Goal: Transaction & Acquisition: Purchase product/service

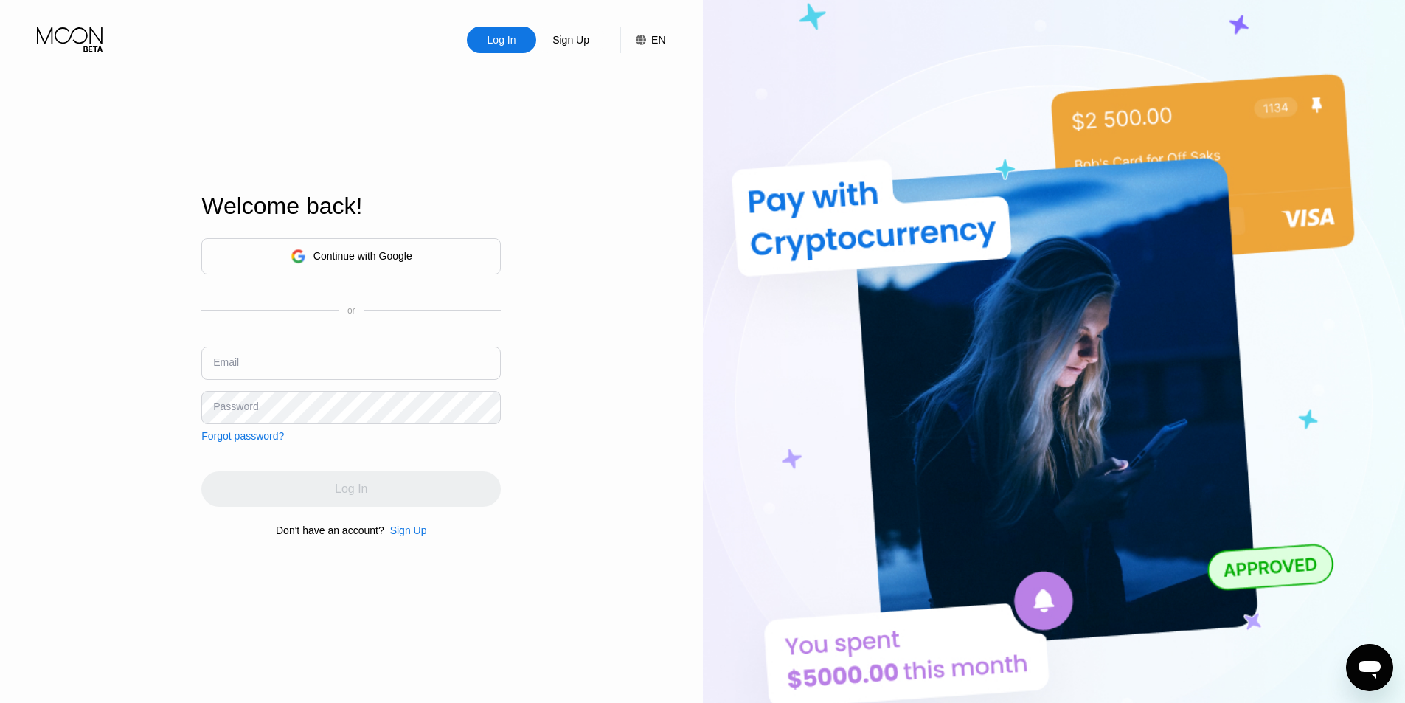
click at [392, 364] on input "text" at bounding box center [350, 363] width 299 height 33
click at [375, 361] on input "mikel" at bounding box center [350, 363] width 299 height 33
paste input "3939@maildrop.cc"
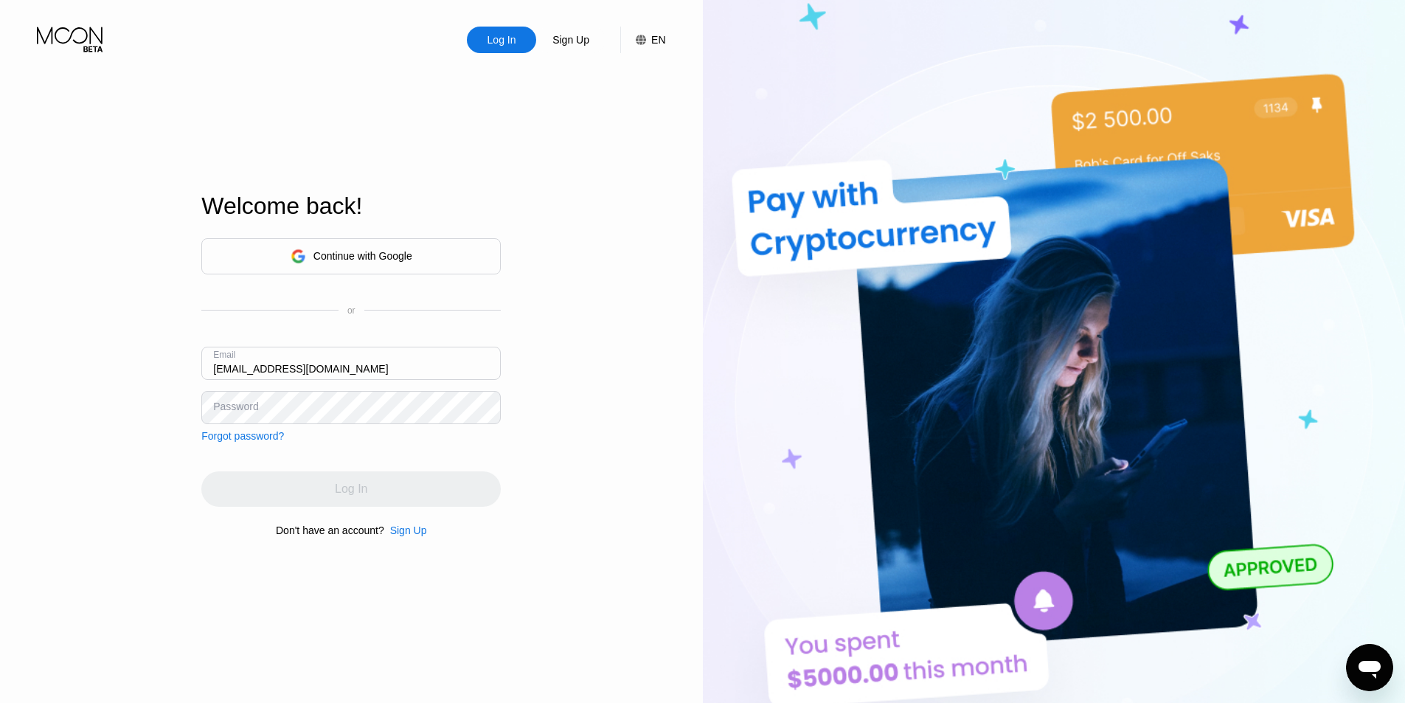
type input "[EMAIL_ADDRESS][DOMAIN_NAME]"
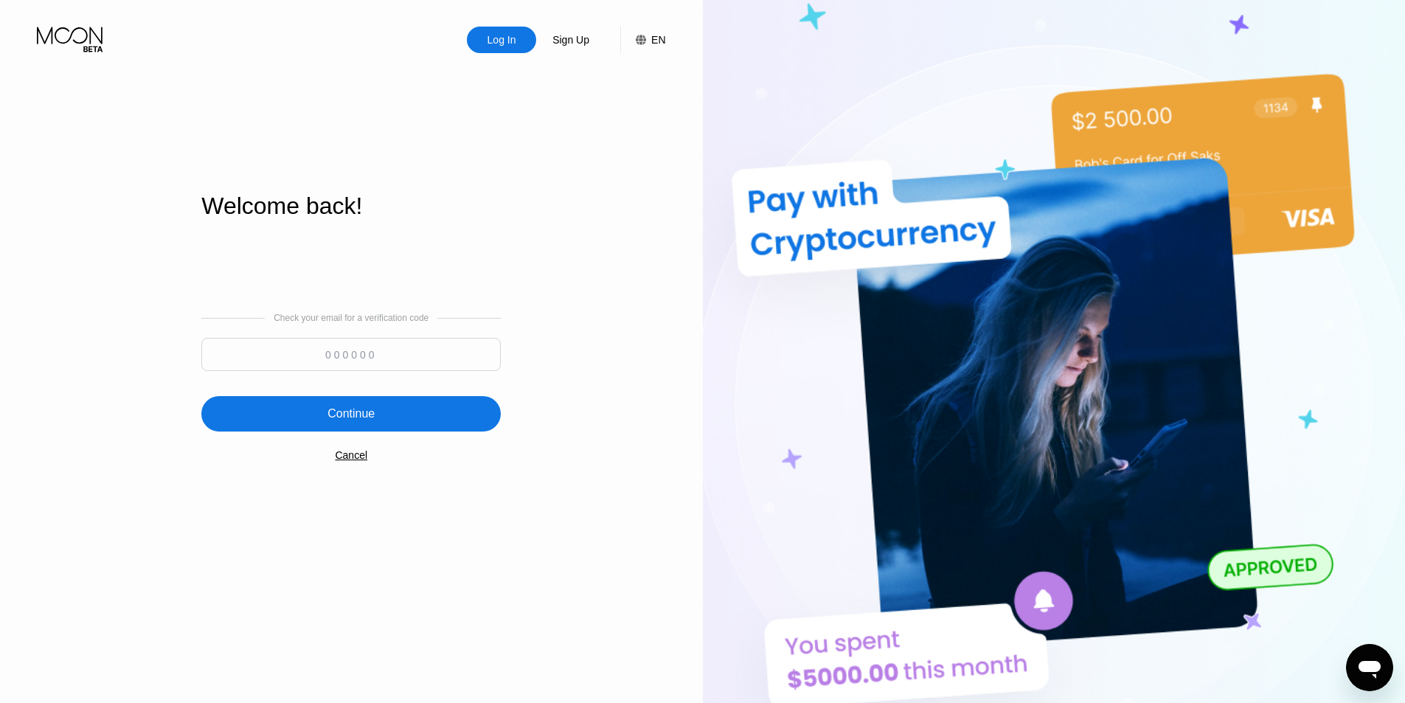
click at [336, 357] on input at bounding box center [350, 354] width 299 height 33
type input "804649"
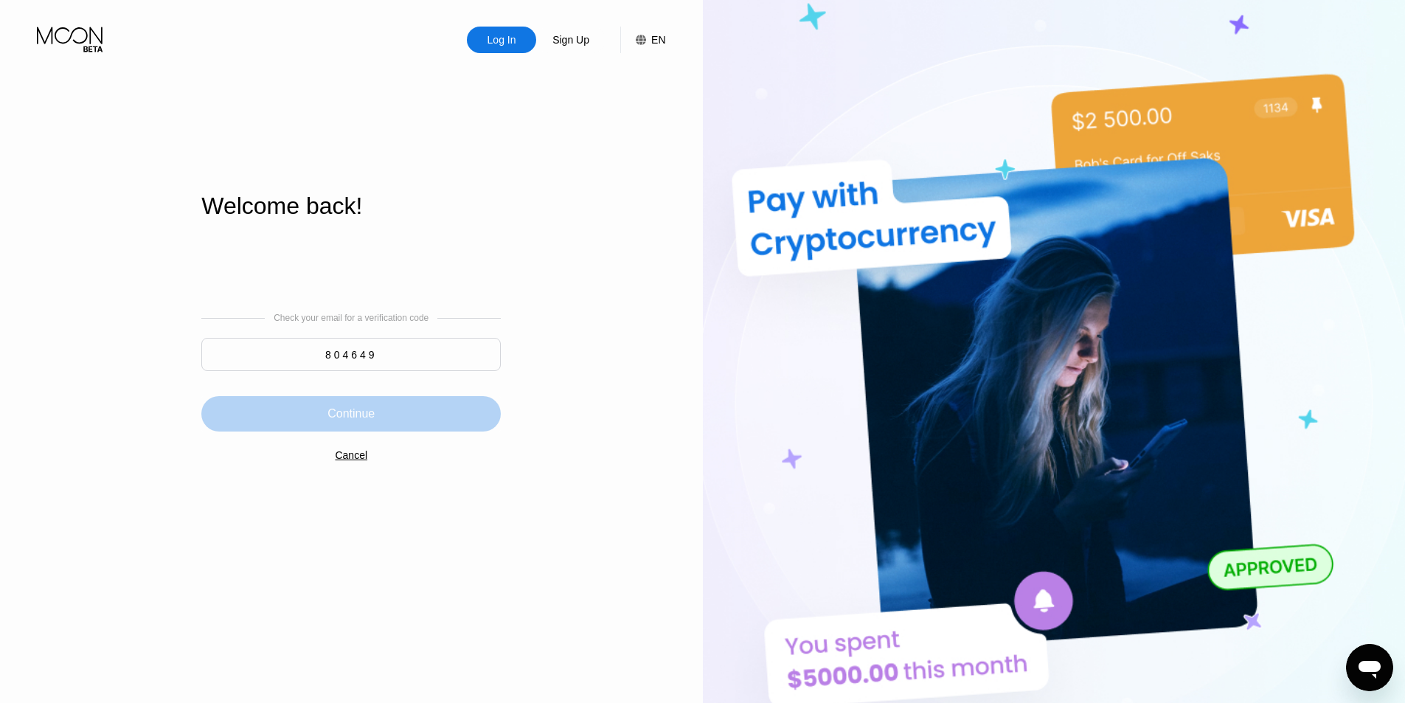
click at [369, 409] on div "Continue" at bounding box center [350, 413] width 47 height 15
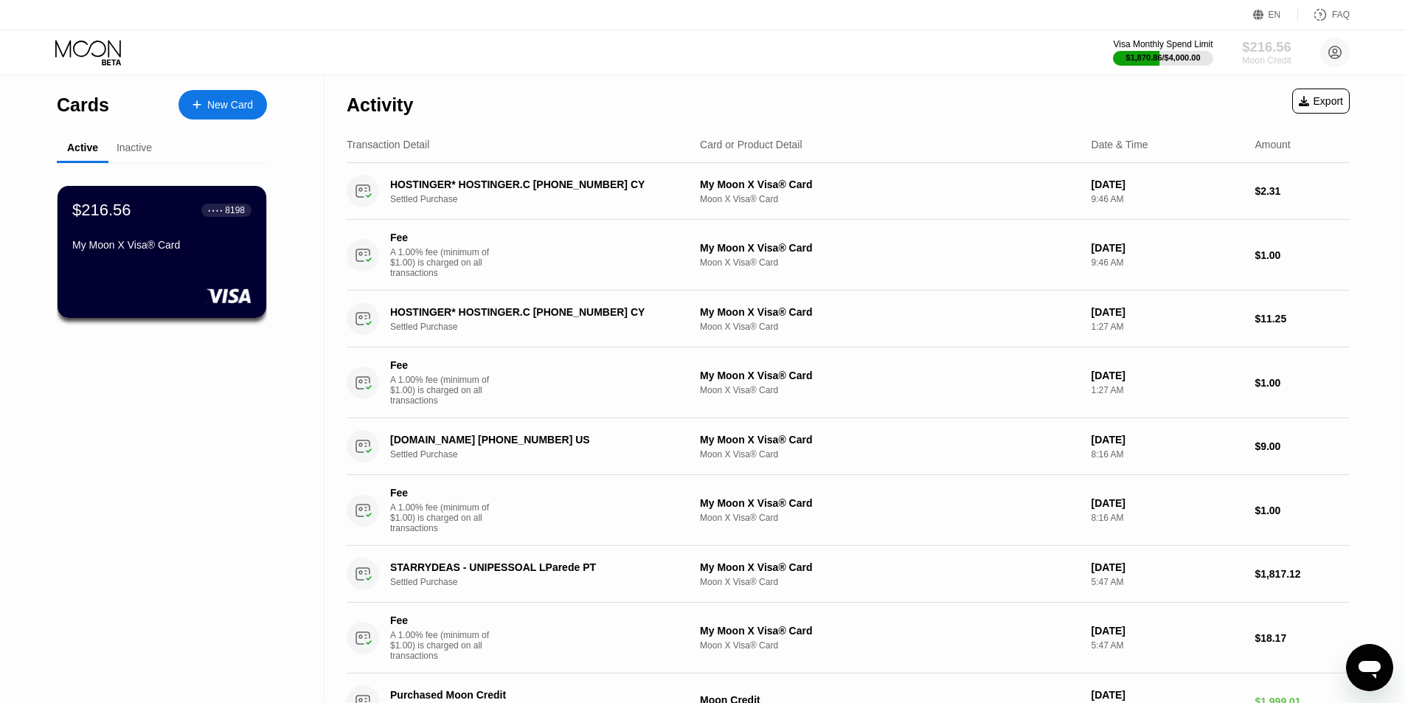
click at [1270, 48] on div "$216.56" at bounding box center [1266, 46] width 49 height 15
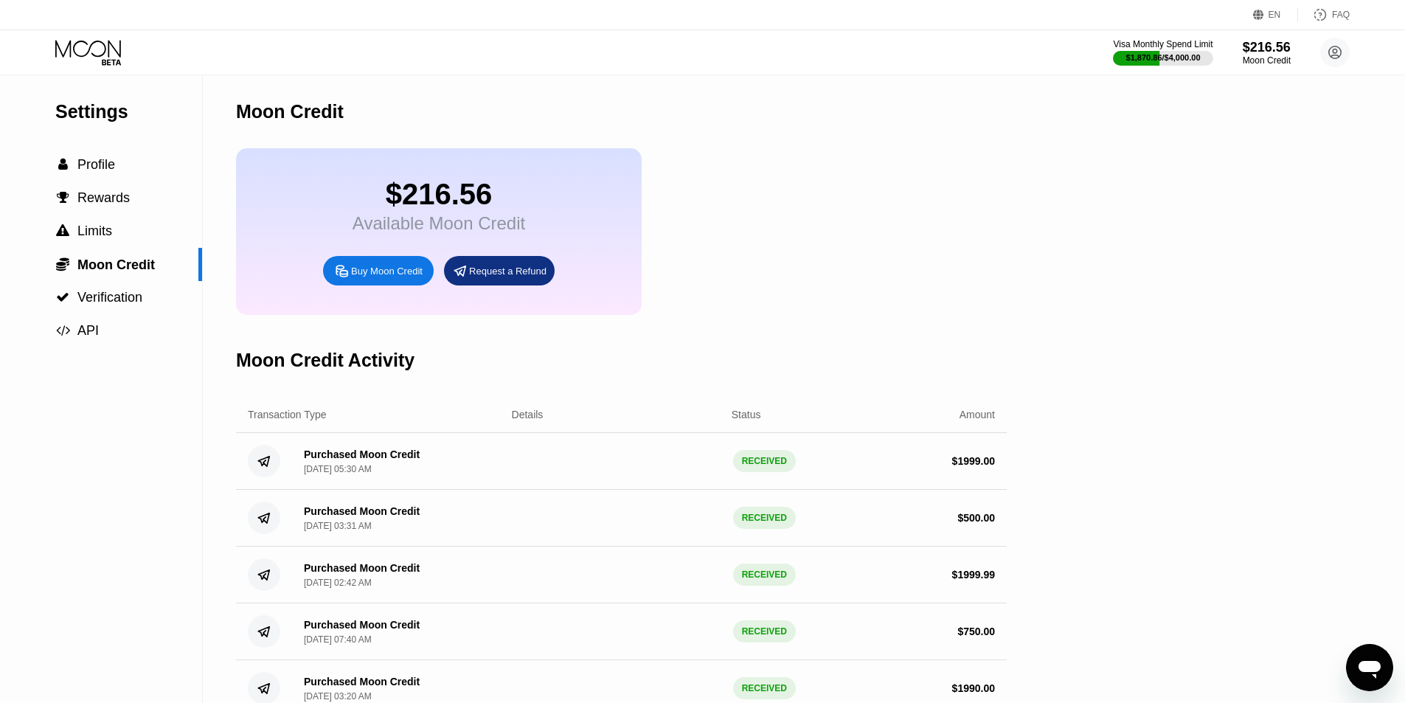
click at [400, 277] on div "Buy Moon Credit" at bounding box center [387, 271] width 72 height 13
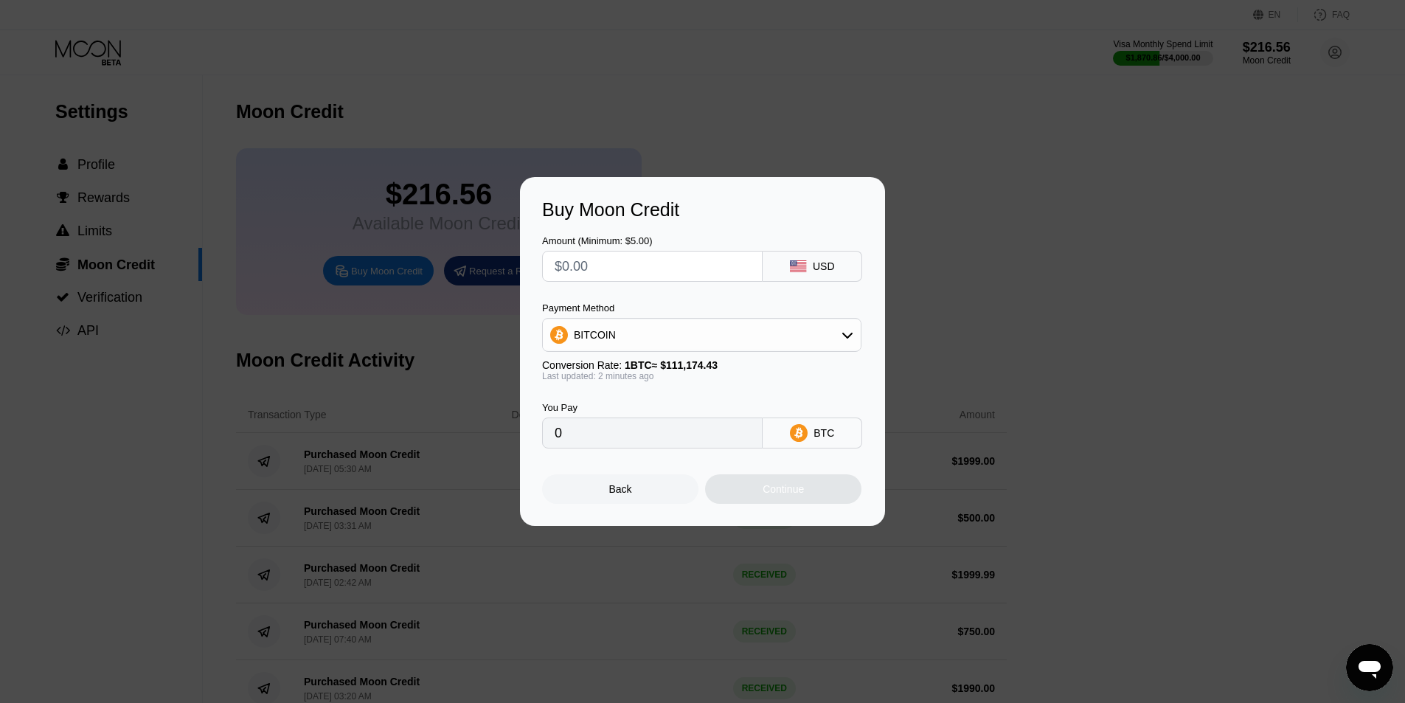
click at [616, 271] on input "text" at bounding box center [651, 265] width 195 height 29
click at [623, 262] on input "text" at bounding box center [651, 265] width 195 height 29
type input "$200"
type input "0.00179898"
type input "$200"
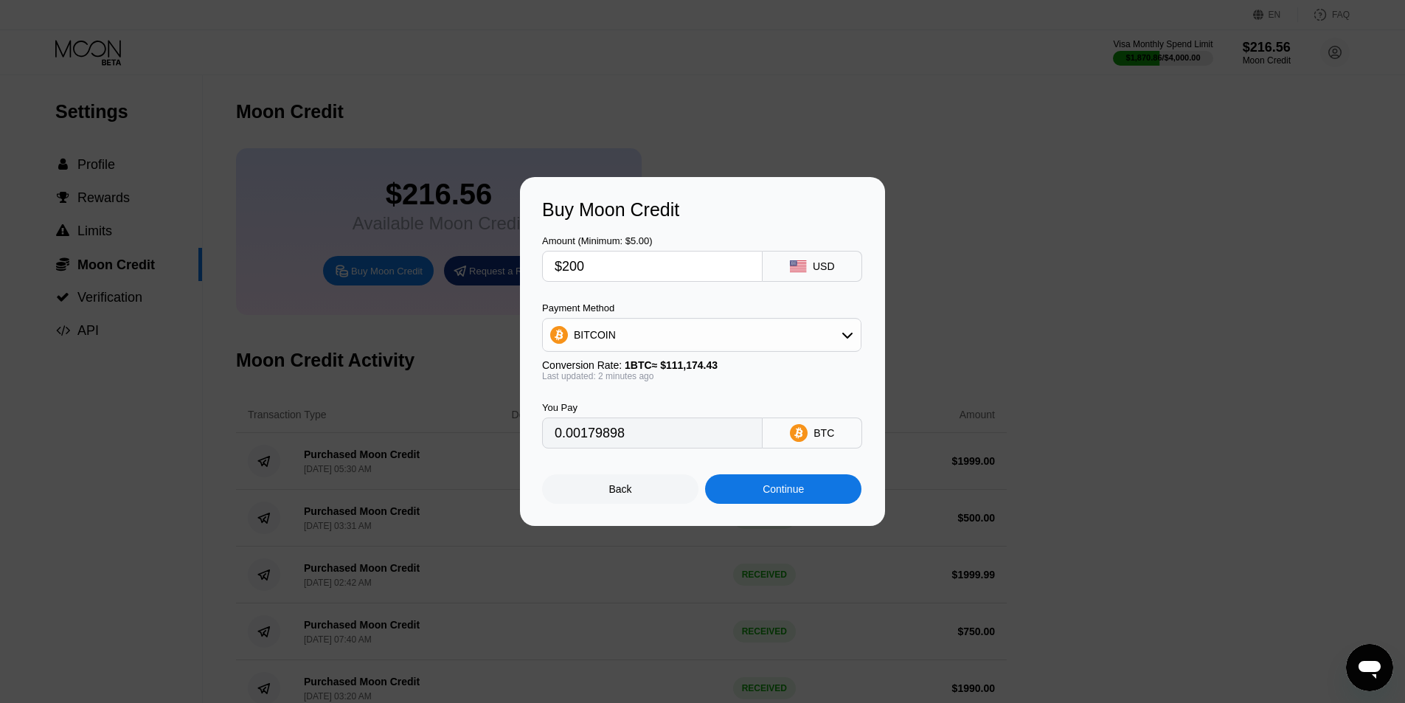
click at [677, 343] on div "BITCOIN" at bounding box center [702, 334] width 318 height 29
click at [670, 411] on div "USDT on TRON" at bounding box center [710, 408] width 278 height 12
type input "202.02"
click at [776, 493] on div "Continue" at bounding box center [782, 489] width 41 height 12
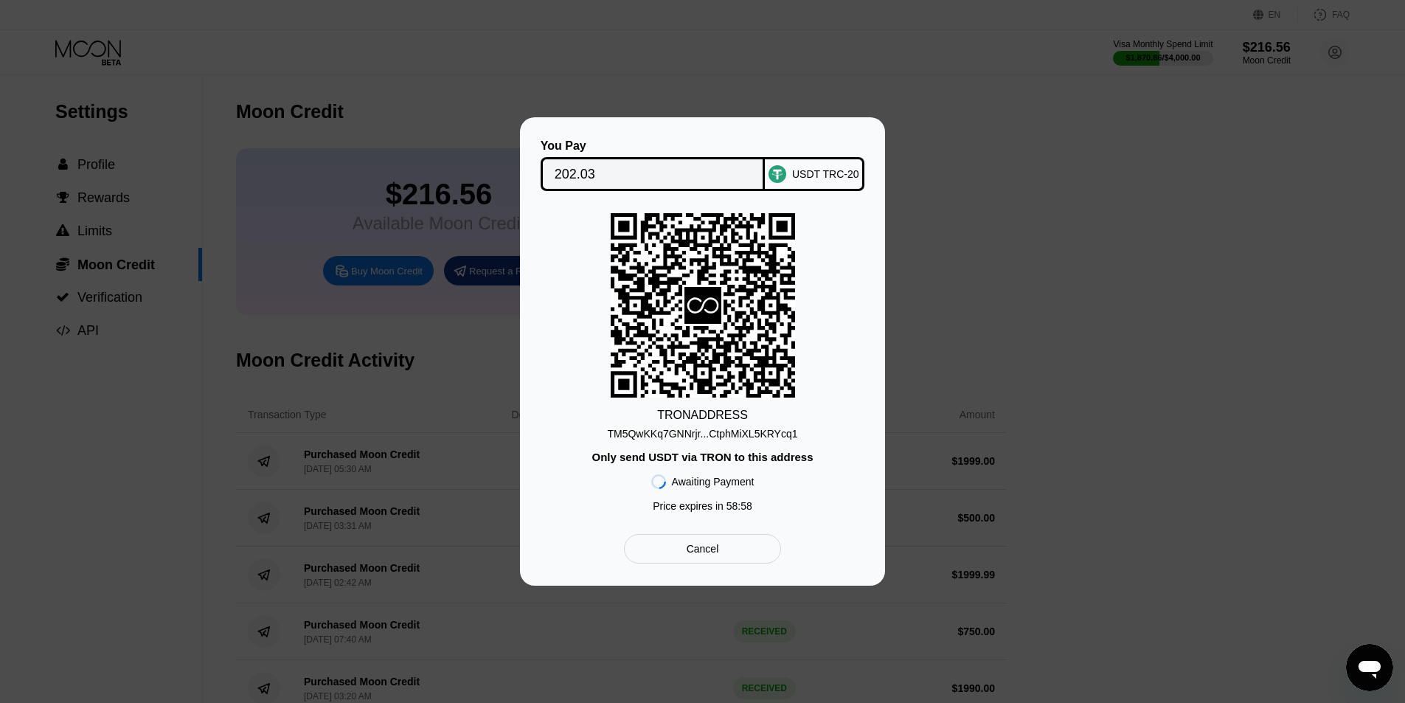
click at [731, 436] on div "TM5QwKKq7GNNrjr...CtphMiXL5KRYcq1" at bounding box center [702, 434] width 190 height 12
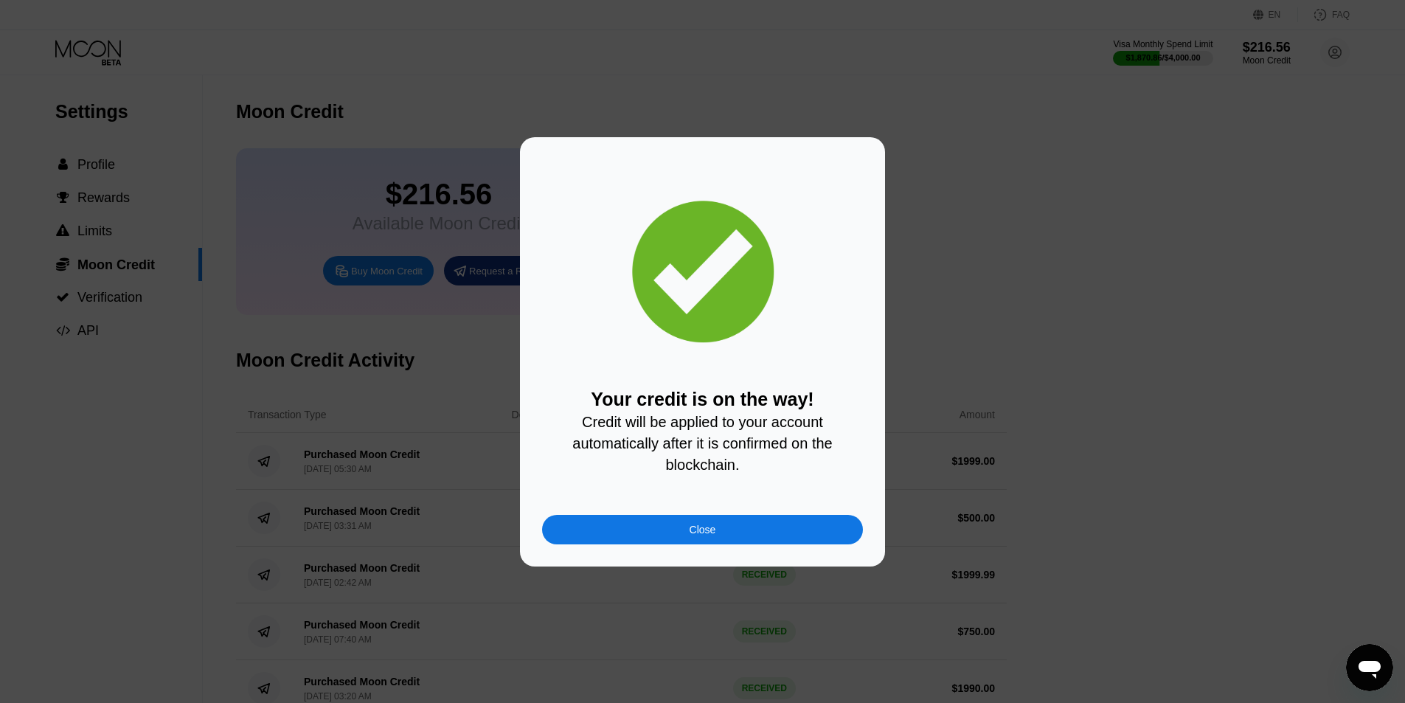
click at [791, 544] on div "Close" at bounding box center [702, 529] width 321 height 29
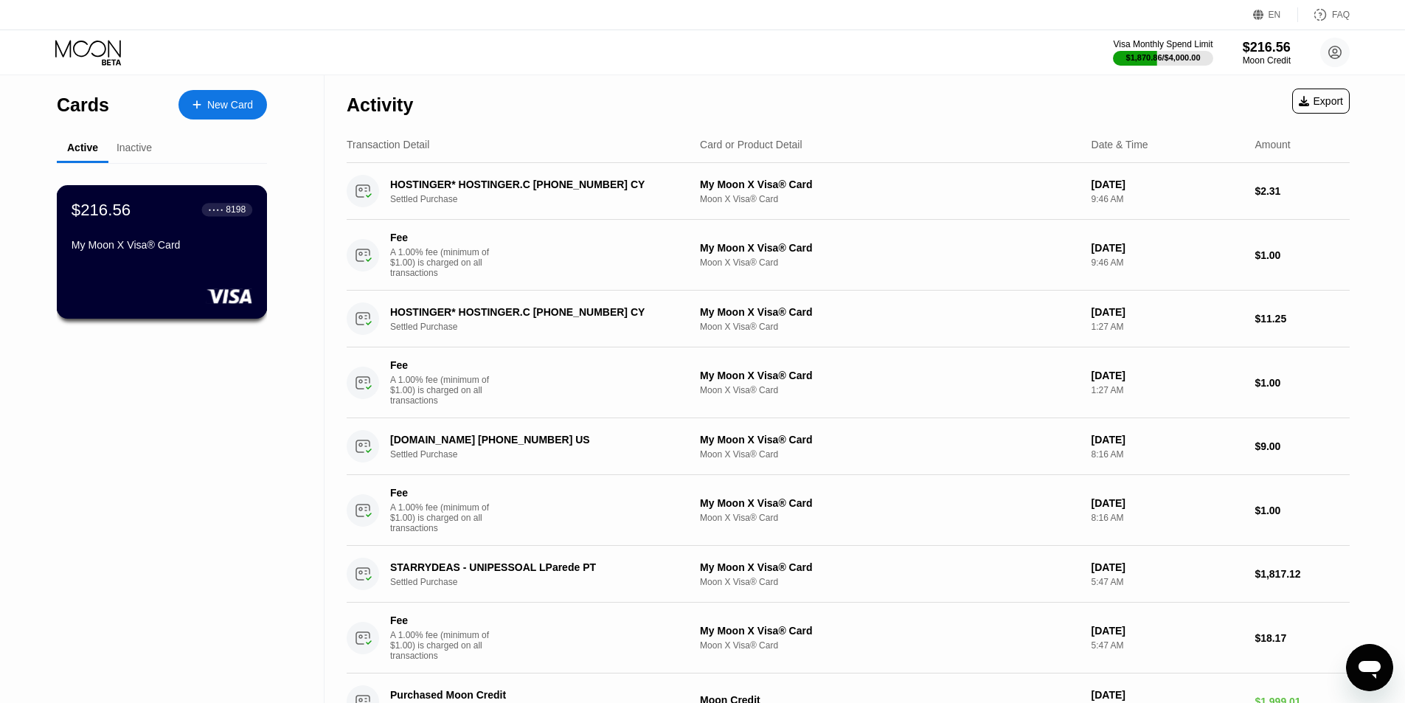
click at [163, 242] on div "$216.56 ● ● ● ● 8198 My Moon X Visa® Card" at bounding box center [162, 228] width 181 height 57
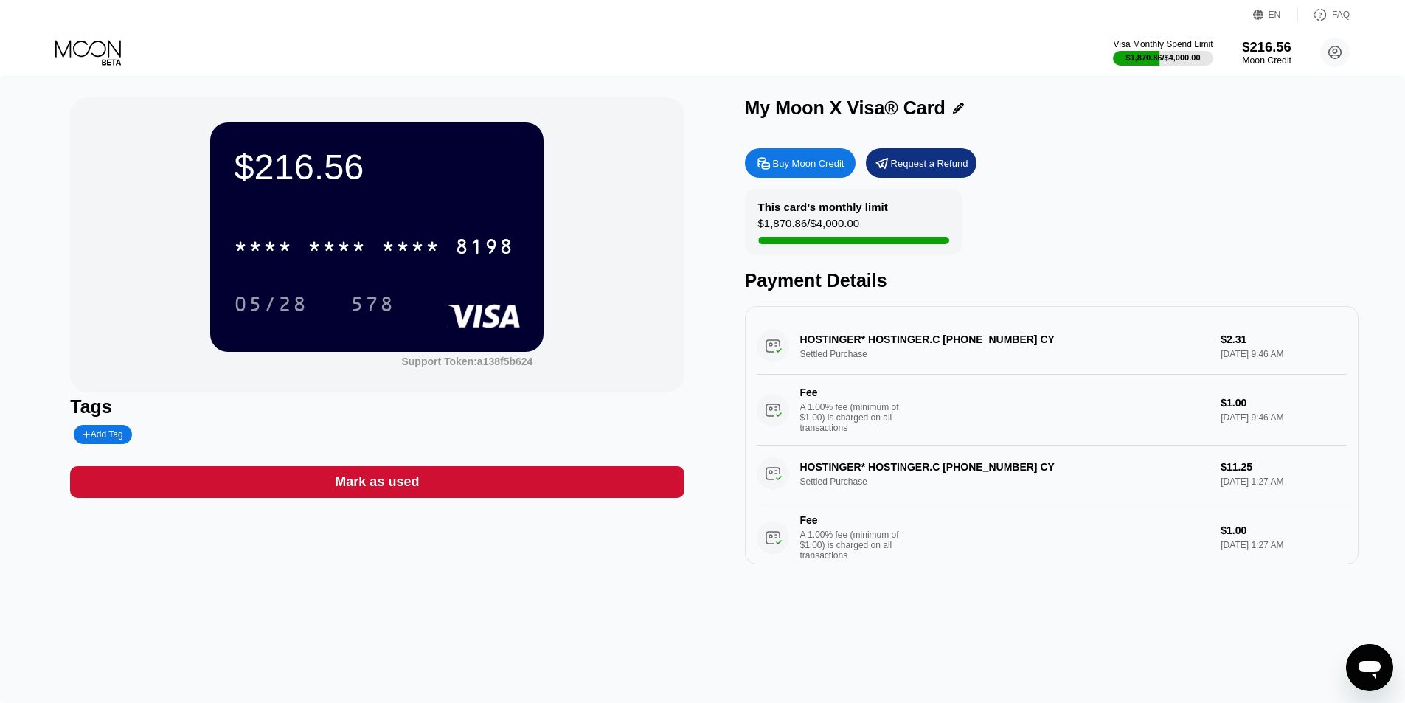
scroll to position [19, 0]
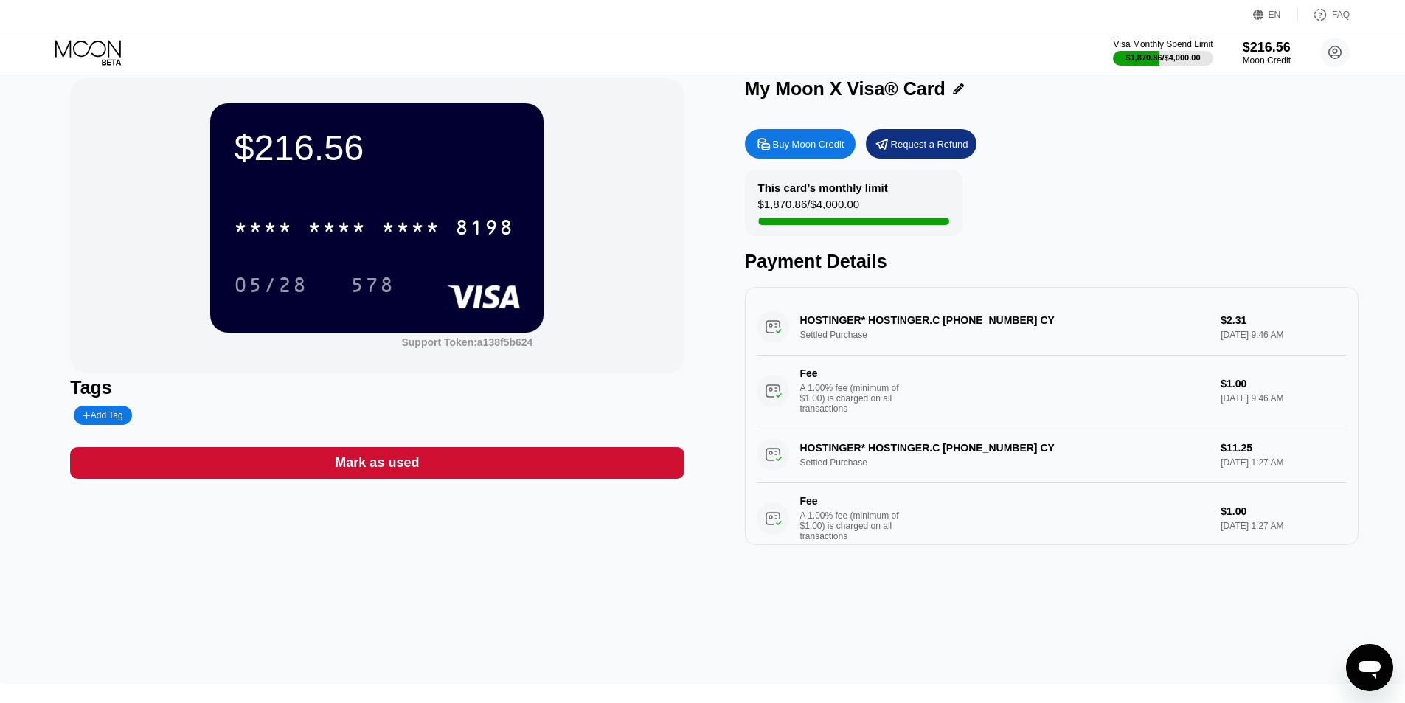
drag, startPoint x: 1253, startPoint y: 57, endPoint x: 1292, endPoint y: 133, distance: 85.4
click at [1292, 133] on div "Buy Moon Credit Request a Refund" at bounding box center [1051, 143] width 613 height 29
click at [1272, 44] on div "$216.56" at bounding box center [1266, 46] width 49 height 15
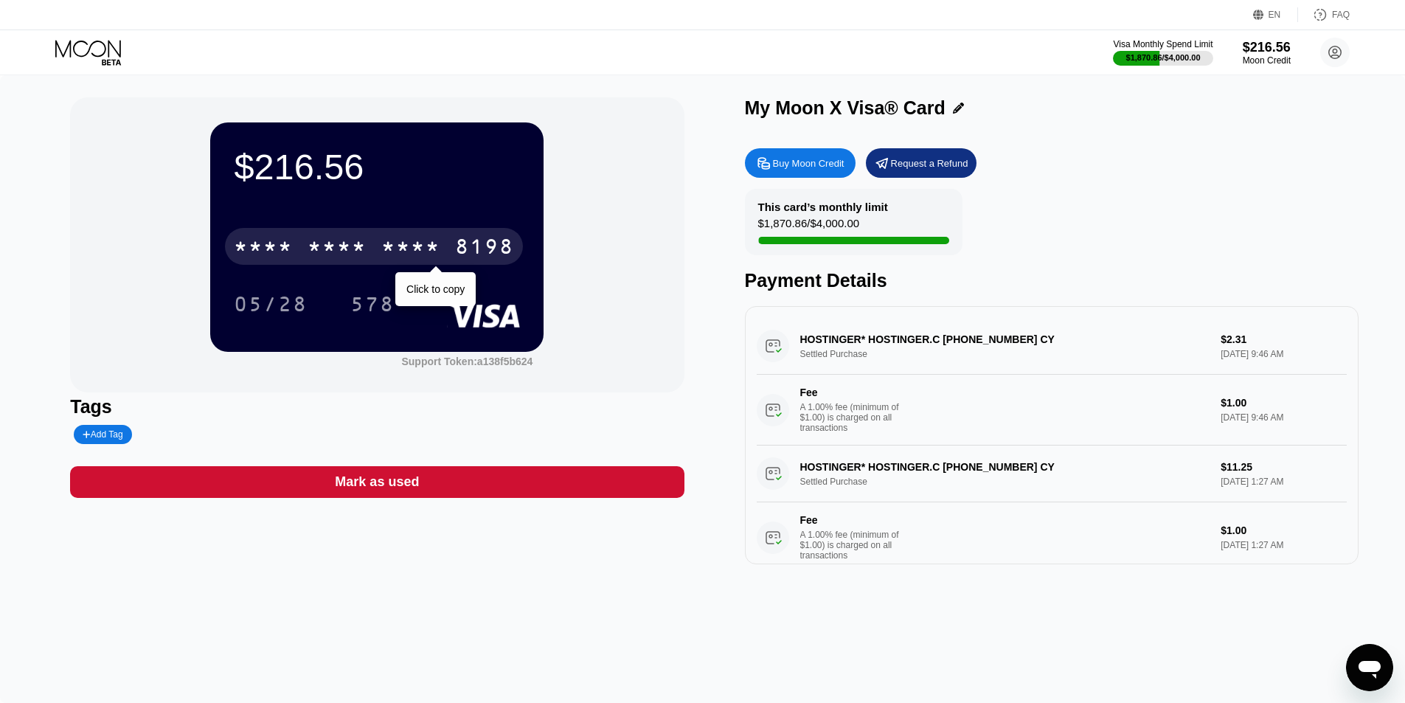
click at [383, 254] on div "* * * *" at bounding box center [410, 249] width 59 height 24
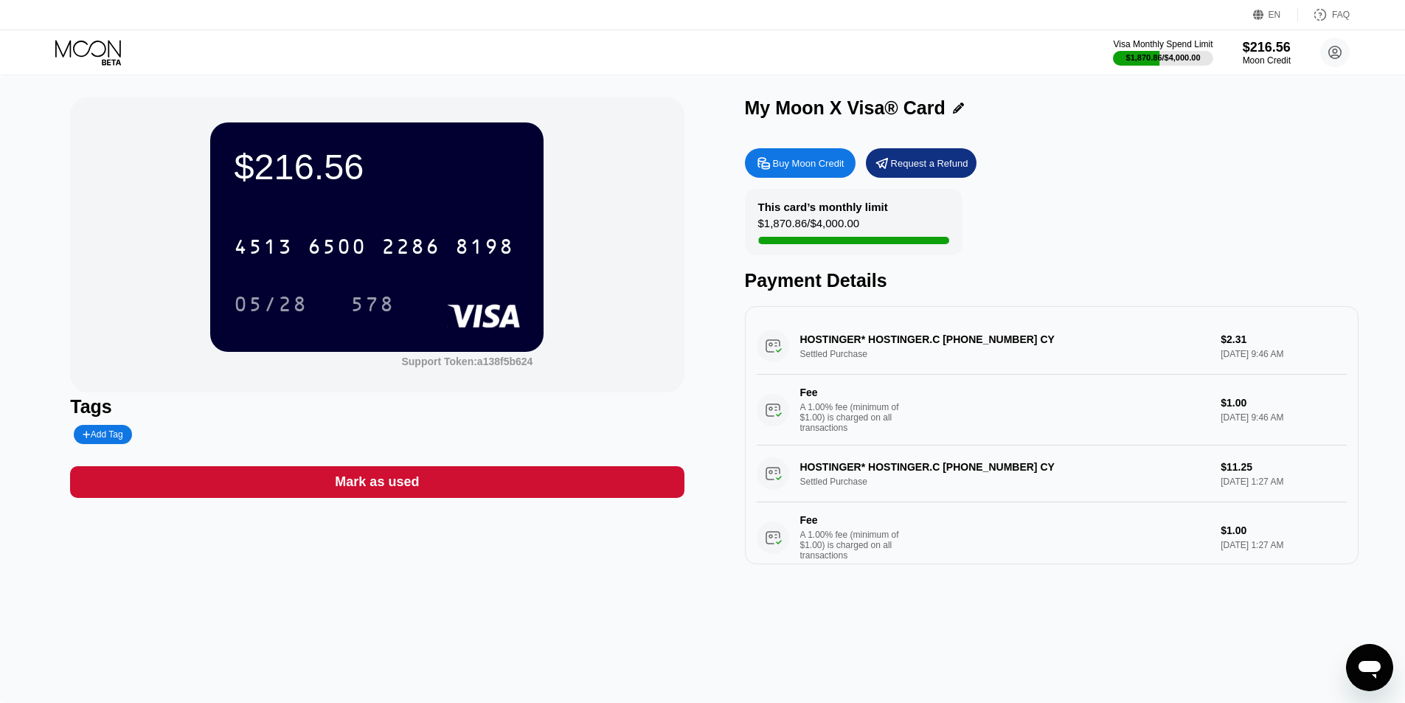
click at [1259, 52] on div "$216.56" at bounding box center [1266, 47] width 48 height 15
